Goal: Navigation & Orientation: Find specific page/section

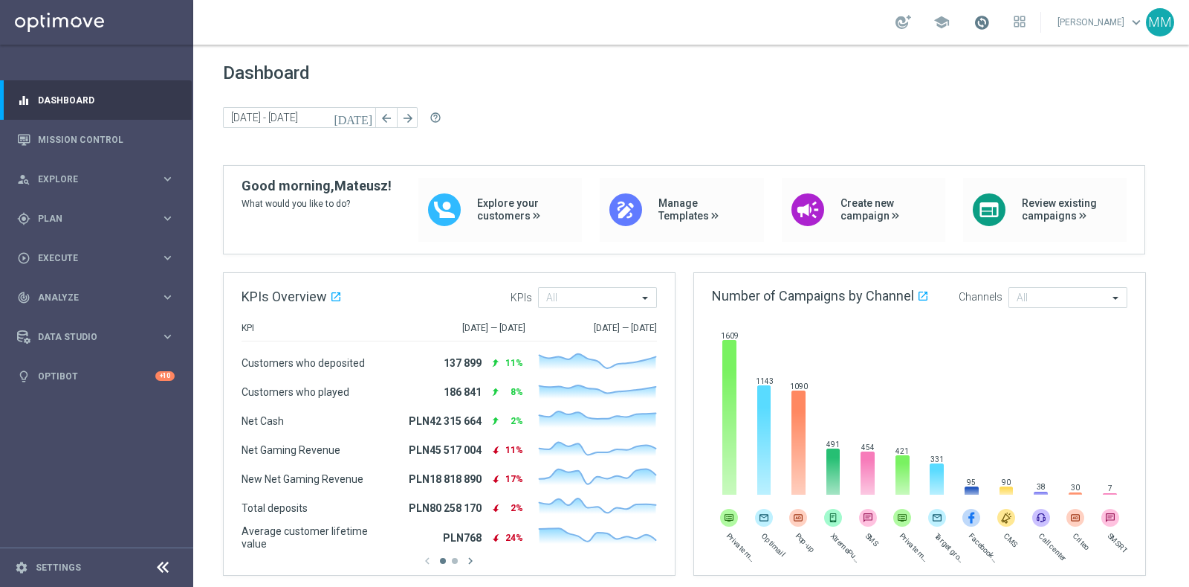
click at [983, 20] on span at bounding box center [982, 22] width 16 height 16
click at [984, 20] on span at bounding box center [982, 22] width 16 height 16
click at [982, 16] on span at bounding box center [982, 22] width 16 height 16
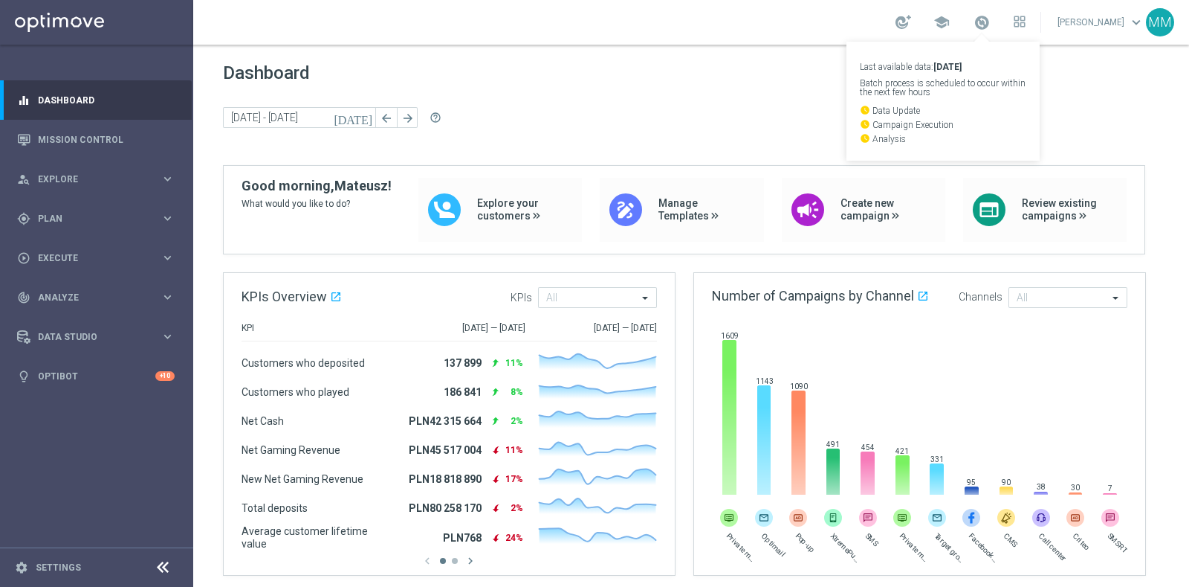
click at [815, 136] on div "Dashboard [DATE] [DATE] - [DATE] arrow_back arrow_forward help_outline" at bounding box center [691, 113] width 937 height 103
click at [1122, 358] on rect at bounding box center [920, 417] width 416 height 155
click at [982, 28] on span at bounding box center [982, 22] width 16 height 16
click at [980, 28] on span at bounding box center [982, 22] width 16 height 16
